Goal: Go to known website: Access a specific website the user already knows

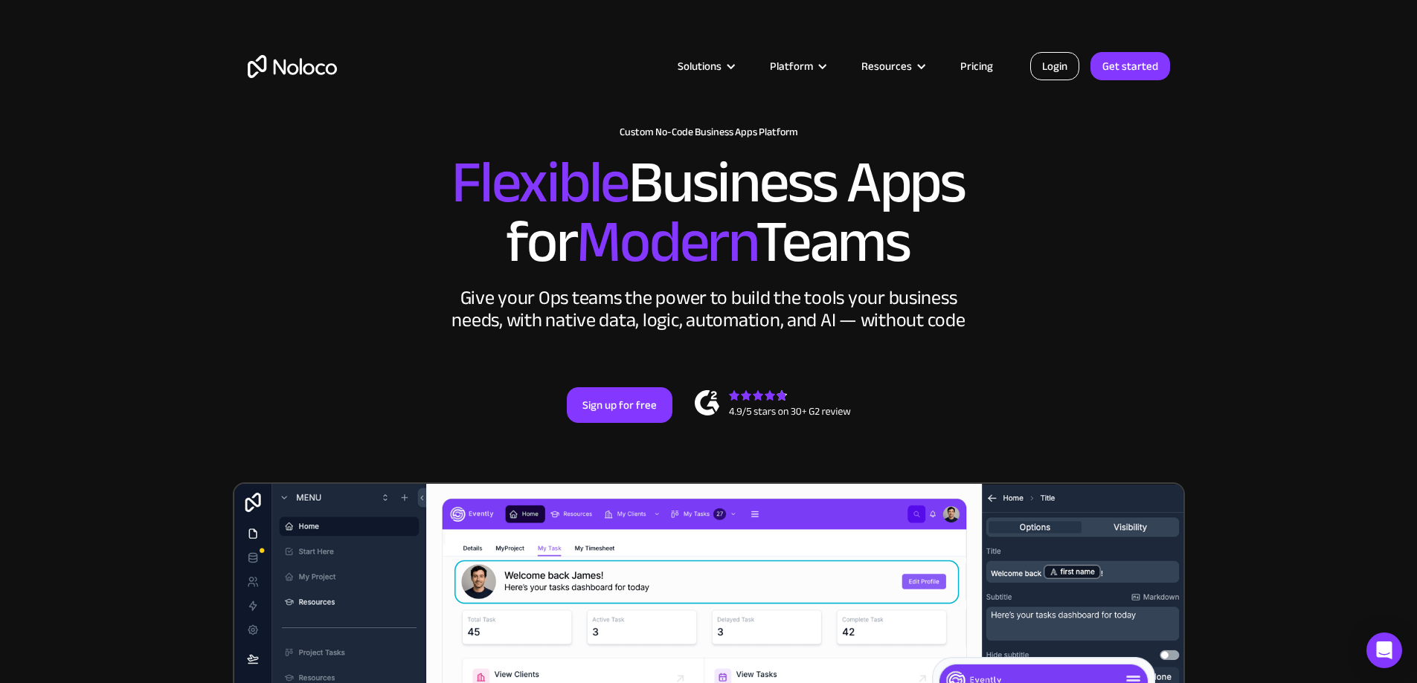
click at [1065, 68] on link "Login" at bounding box center [1054, 66] width 49 height 28
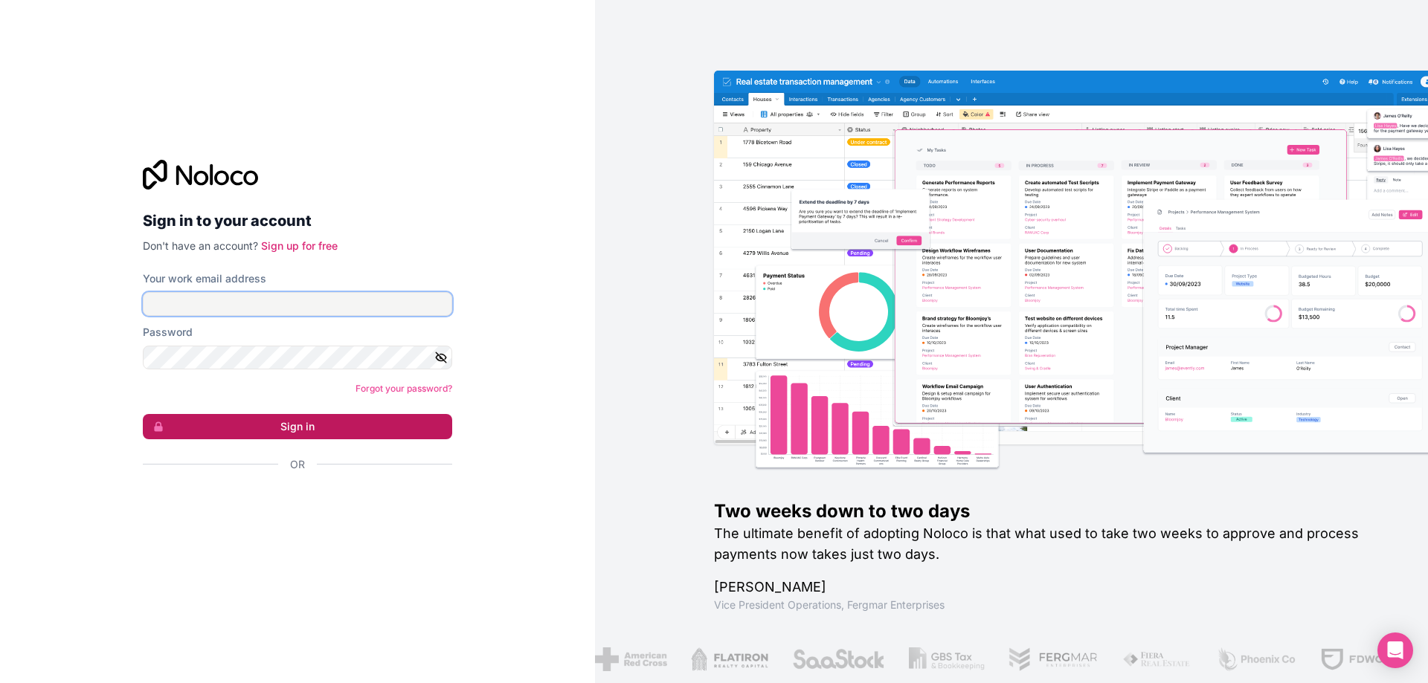
type input "[EMAIL_ADDRESS][DOMAIN_NAME]"
click at [187, 430] on button "Sign in" at bounding box center [297, 426] width 309 height 25
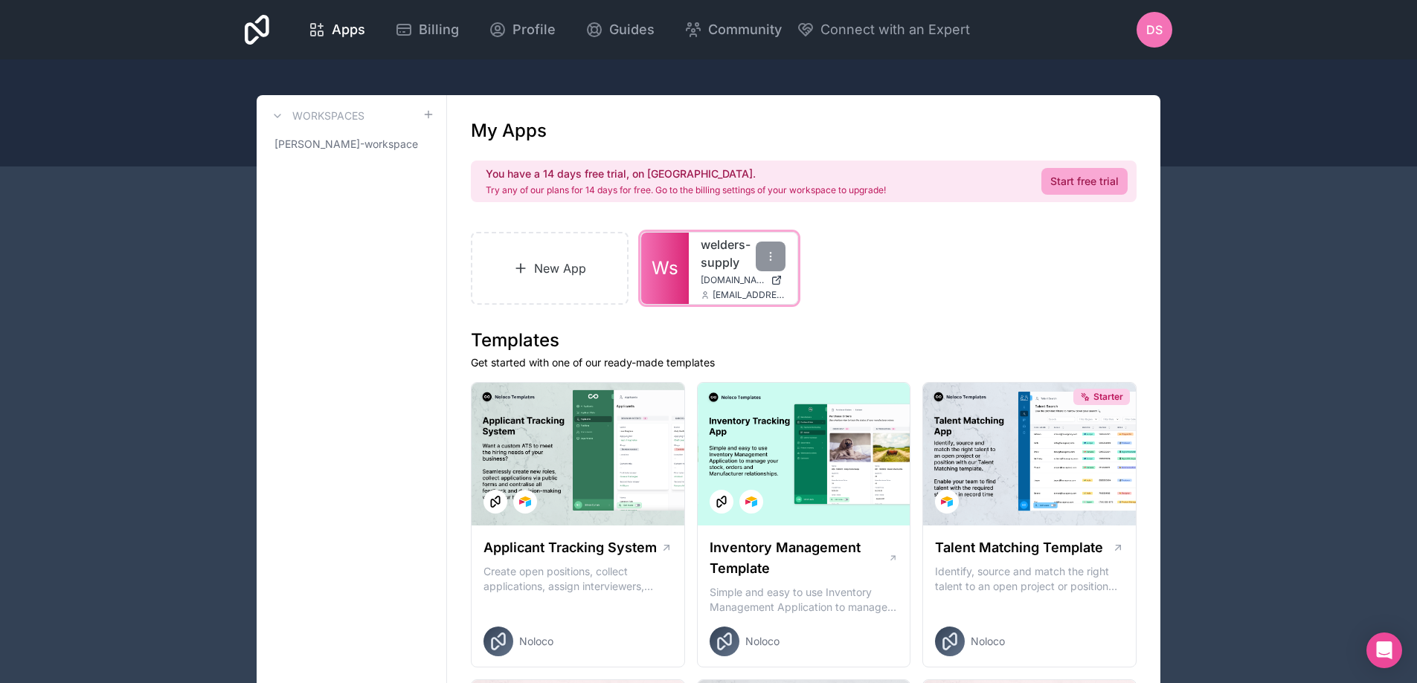
click at [741, 270] on link "welders-supply" at bounding box center [742, 254] width 85 height 36
